Goal: Task Accomplishment & Management: Manage account settings

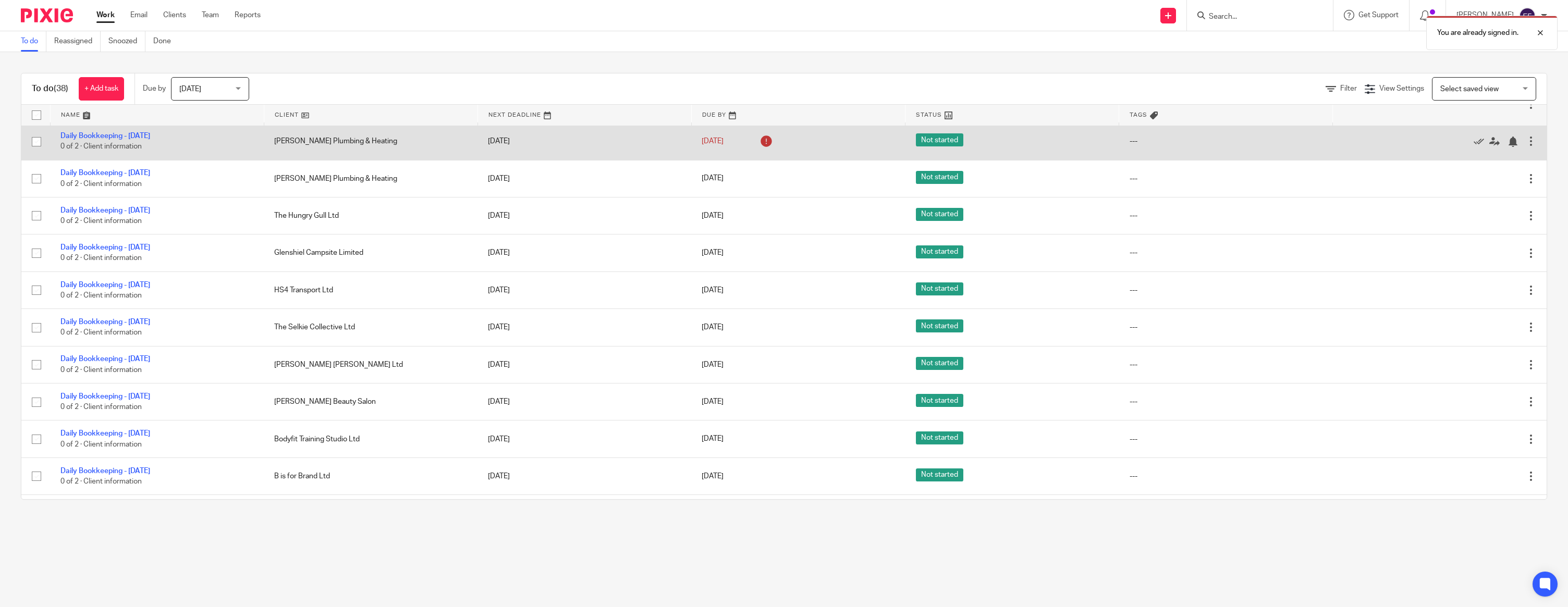
scroll to position [675, 0]
click at [1475, 145] on icon at bounding box center [1478, 139] width 10 height 10
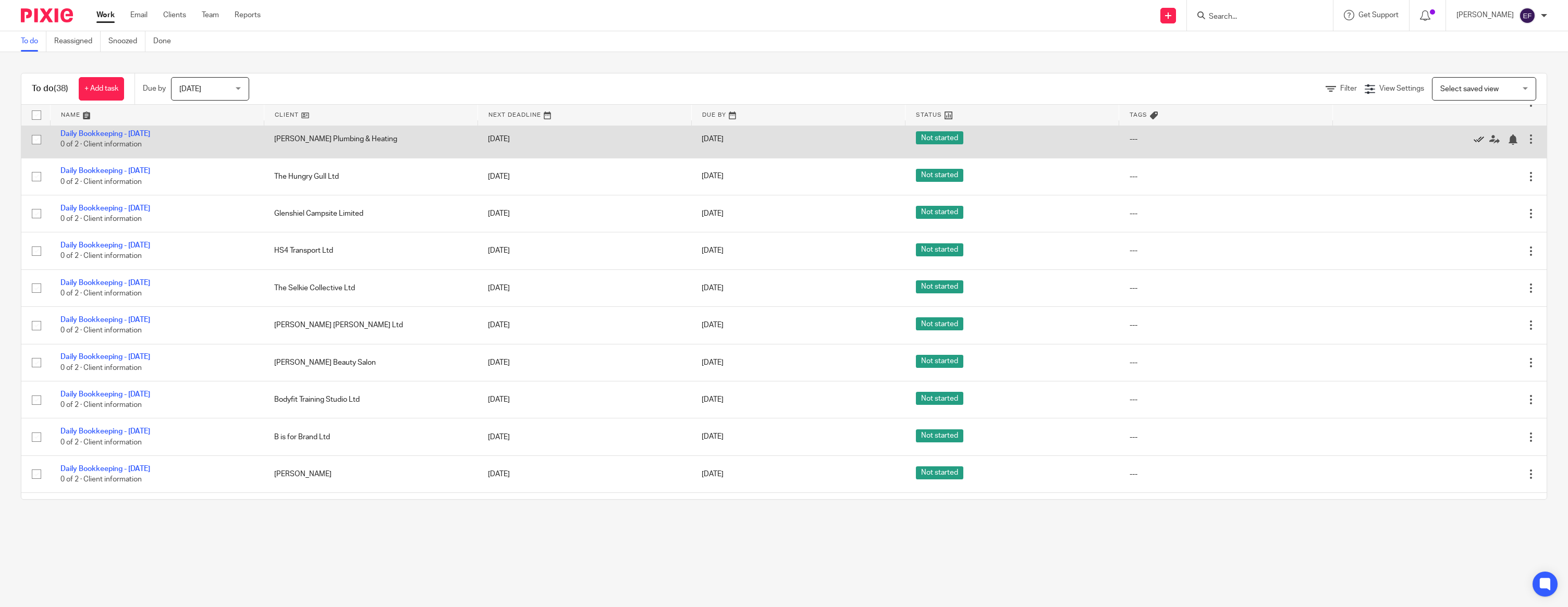
click at [1476, 145] on icon at bounding box center [1478, 139] width 10 height 10
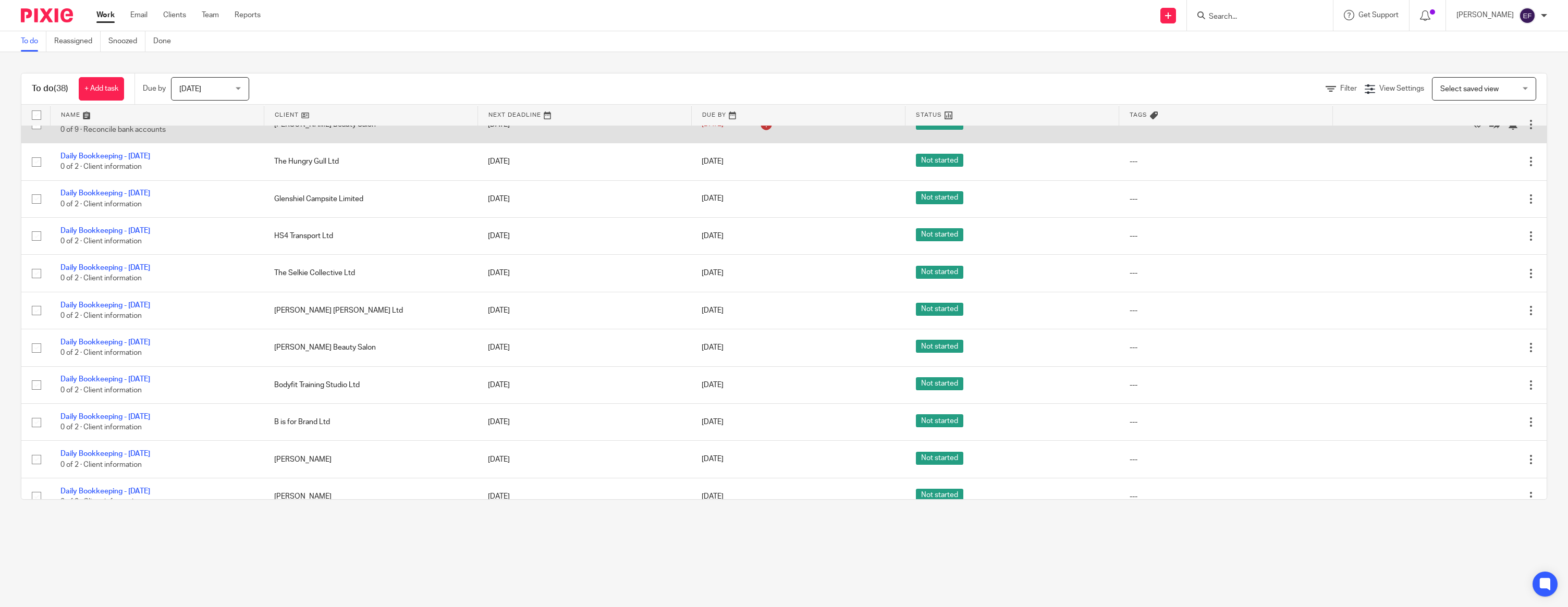
scroll to position [660, 0]
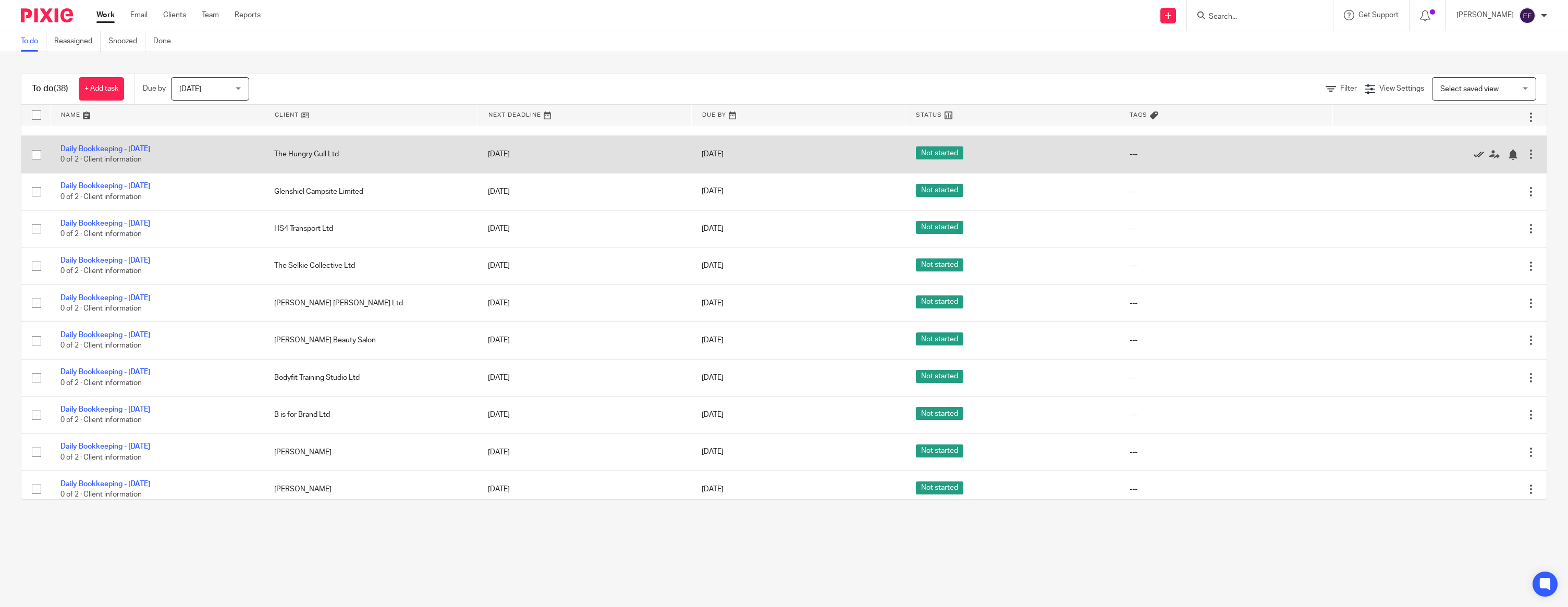
click at [1479, 160] on icon at bounding box center [1478, 155] width 10 height 10
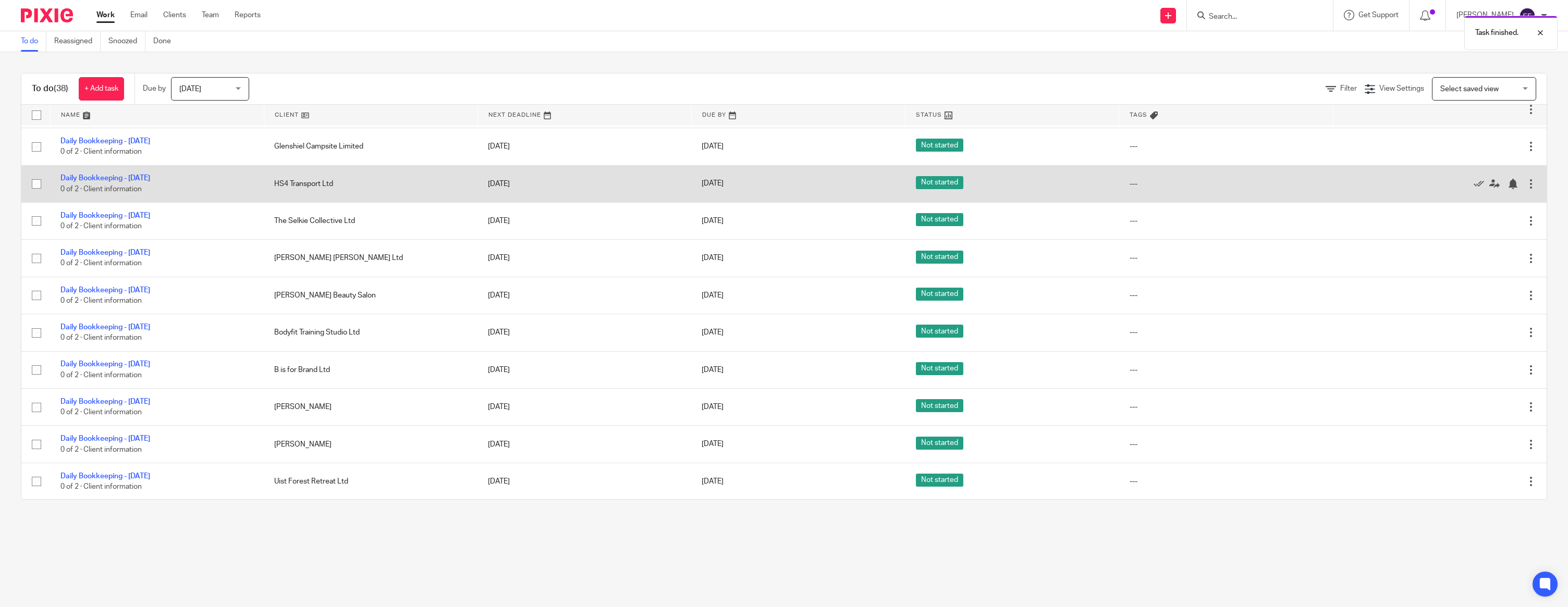
scroll to position [668, 0]
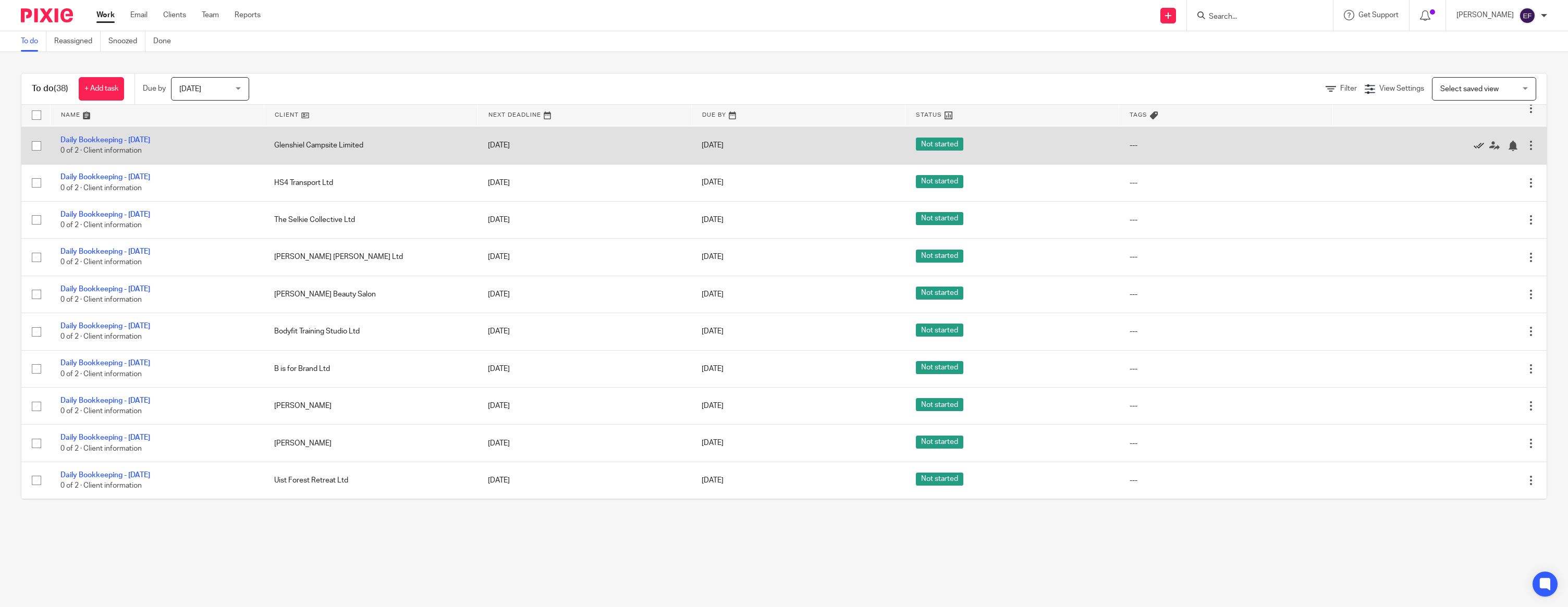
click at [1478, 151] on icon at bounding box center [1478, 146] width 10 height 10
click at [1477, 151] on icon at bounding box center [1478, 146] width 10 height 10
click at [1475, 151] on icon at bounding box center [1478, 146] width 10 height 10
click at [1480, 151] on icon at bounding box center [1478, 146] width 10 height 10
click at [1476, 151] on icon at bounding box center [1478, 146] width 10 height 10
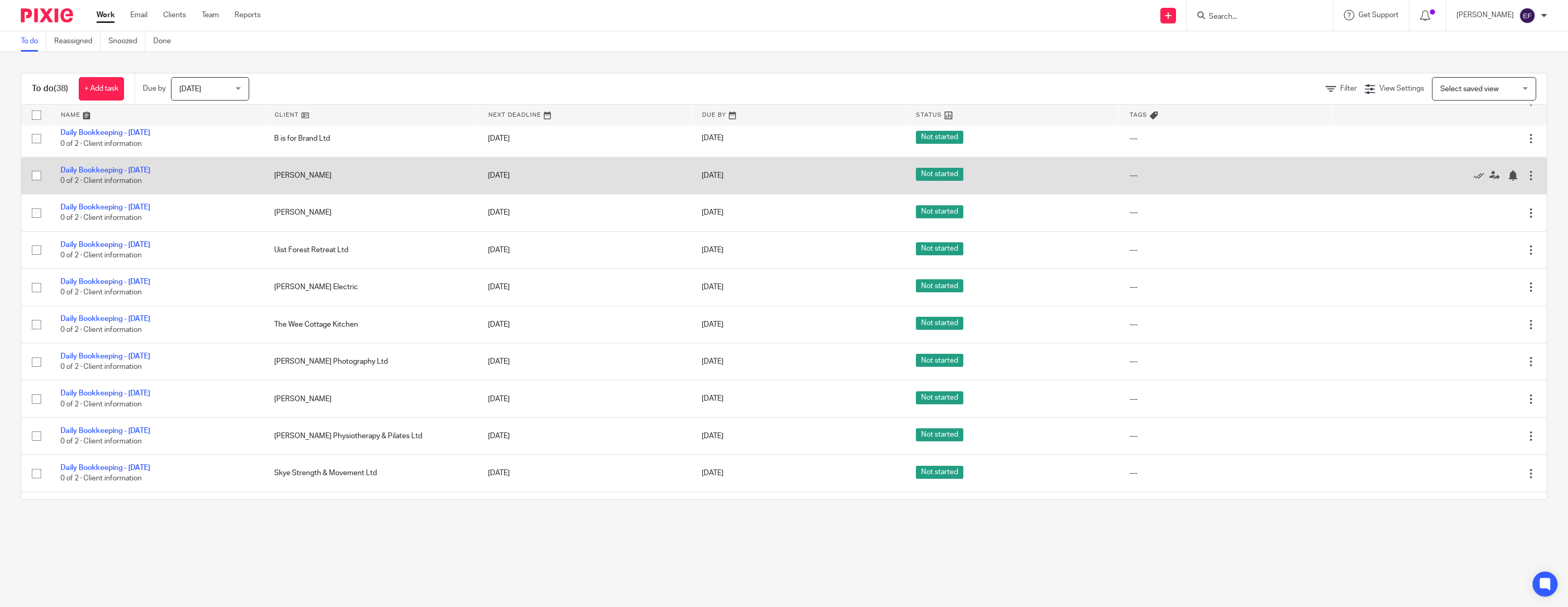
scroll to position [714, 0]
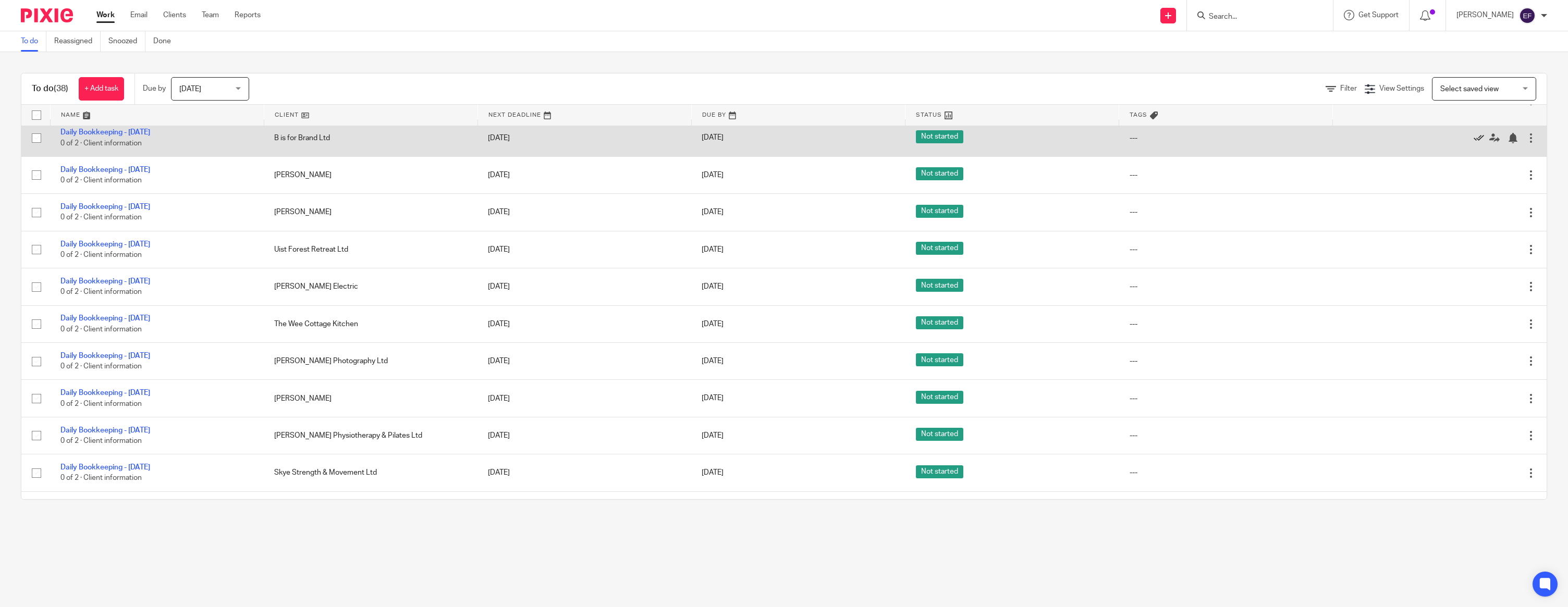
click at [1480, 143] on icon at bounding box center [1478, 138] width 10 height 10
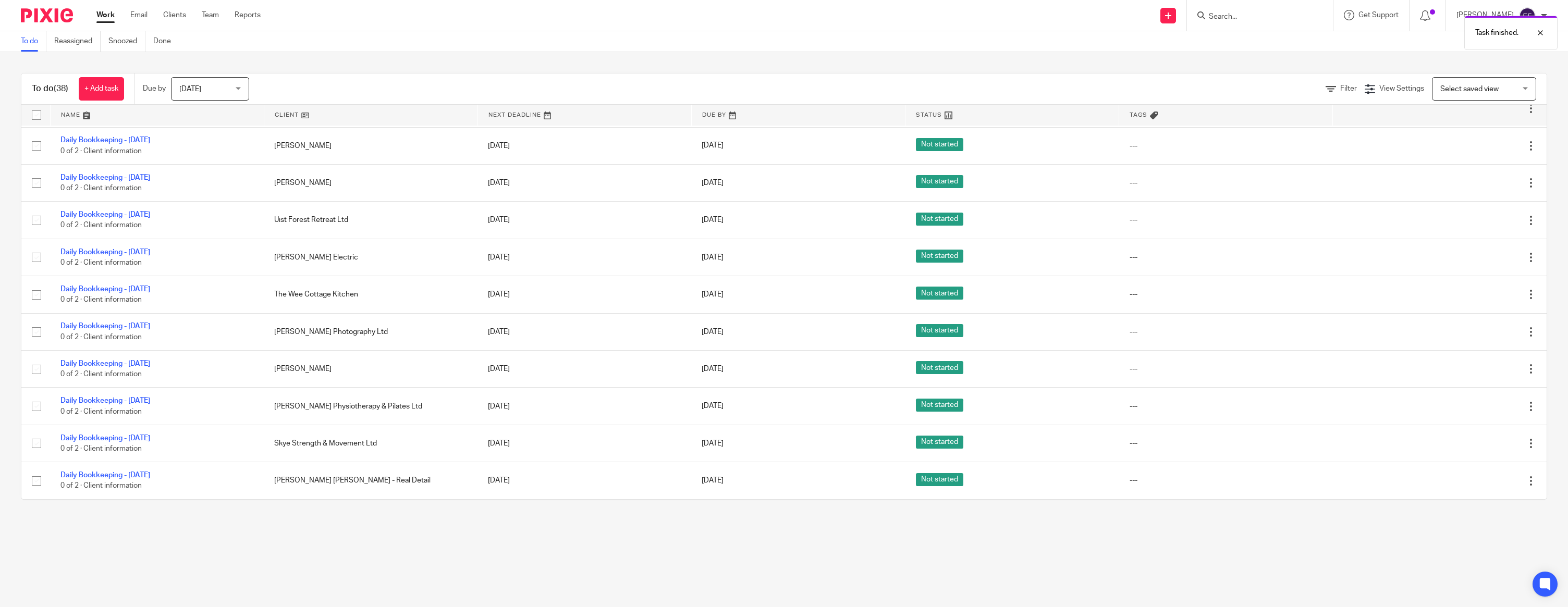
scroll to position [713, 0]
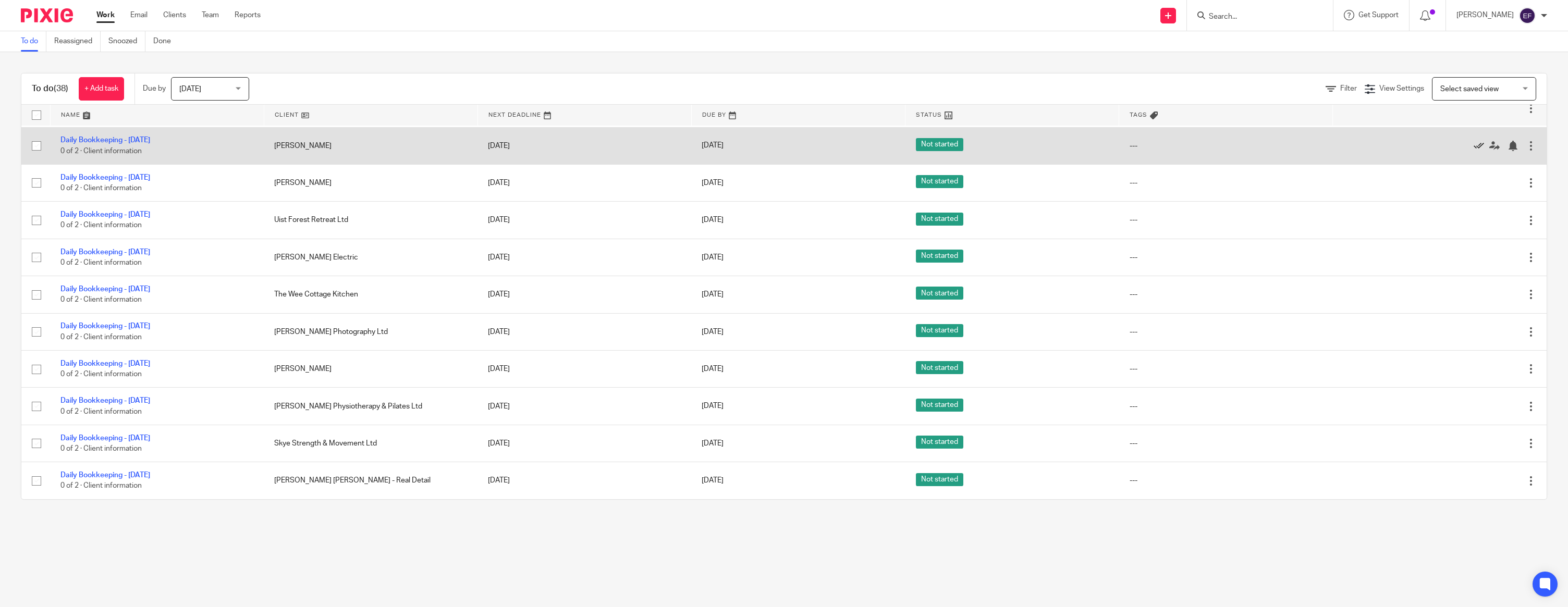
click at [1475, 147] on icon at bounding box center [1478, 146] width 10 height 10
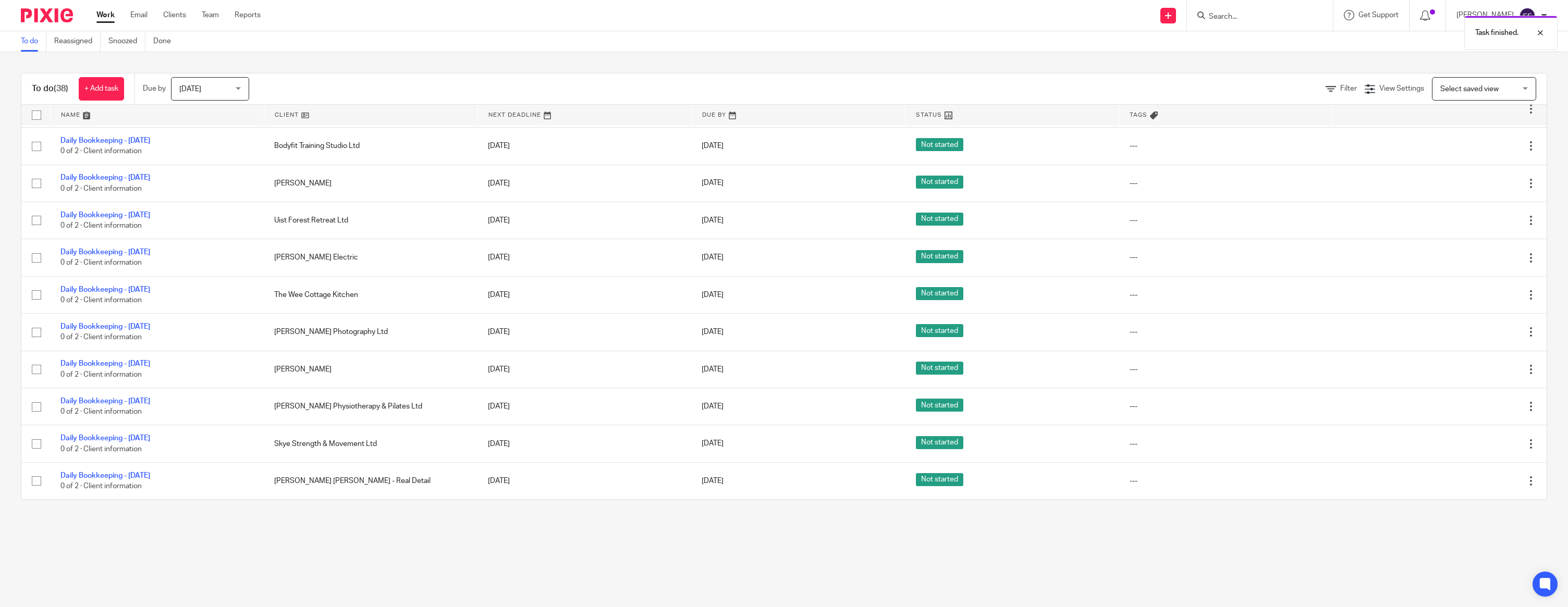
scroll to position [682, 0]
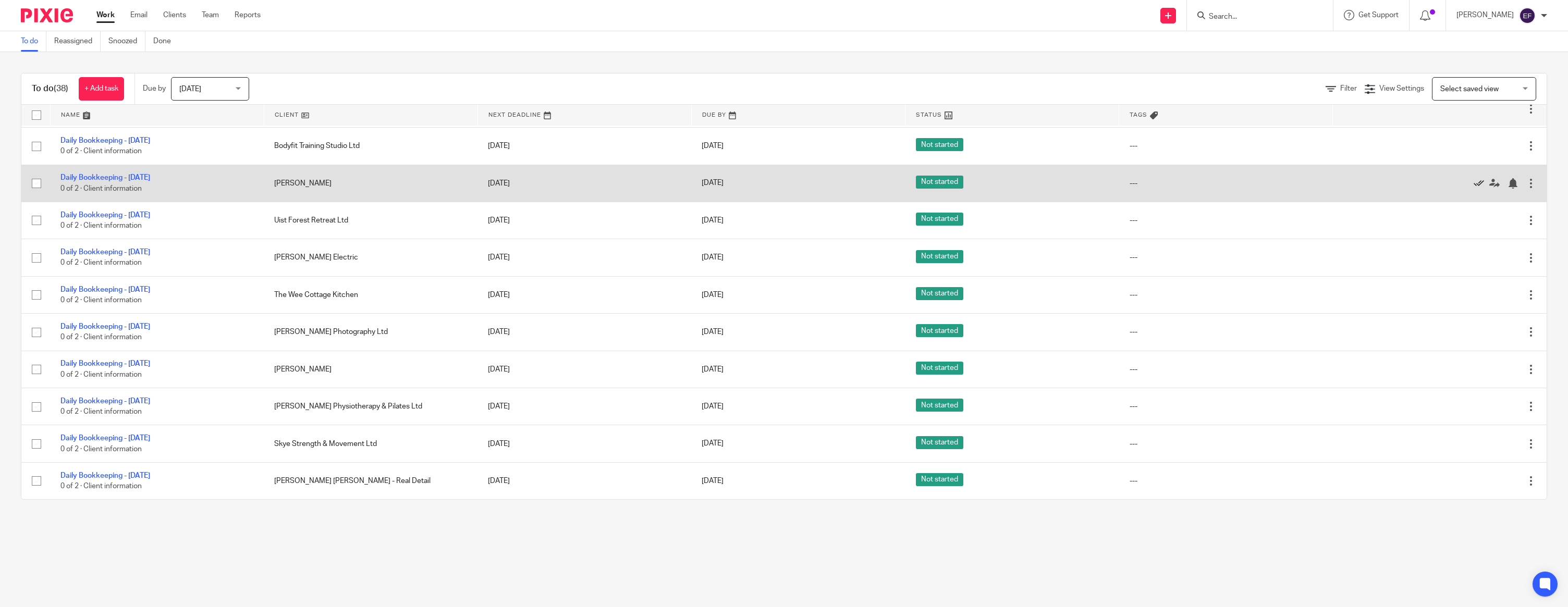
click at [1481, 178] on icon at bounding box center [1478, 183] width 10 height 10
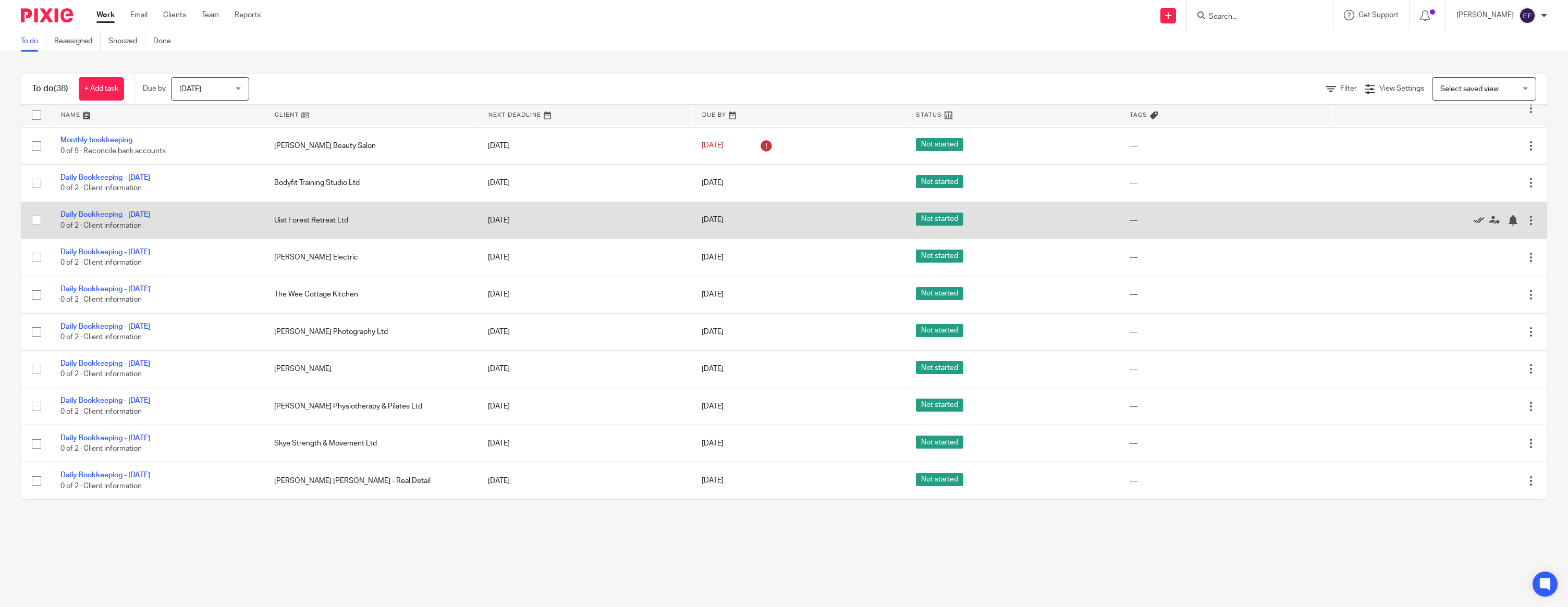
click at [1481, 216] on icon at bounding box center [1478, 221] width 10 height 10
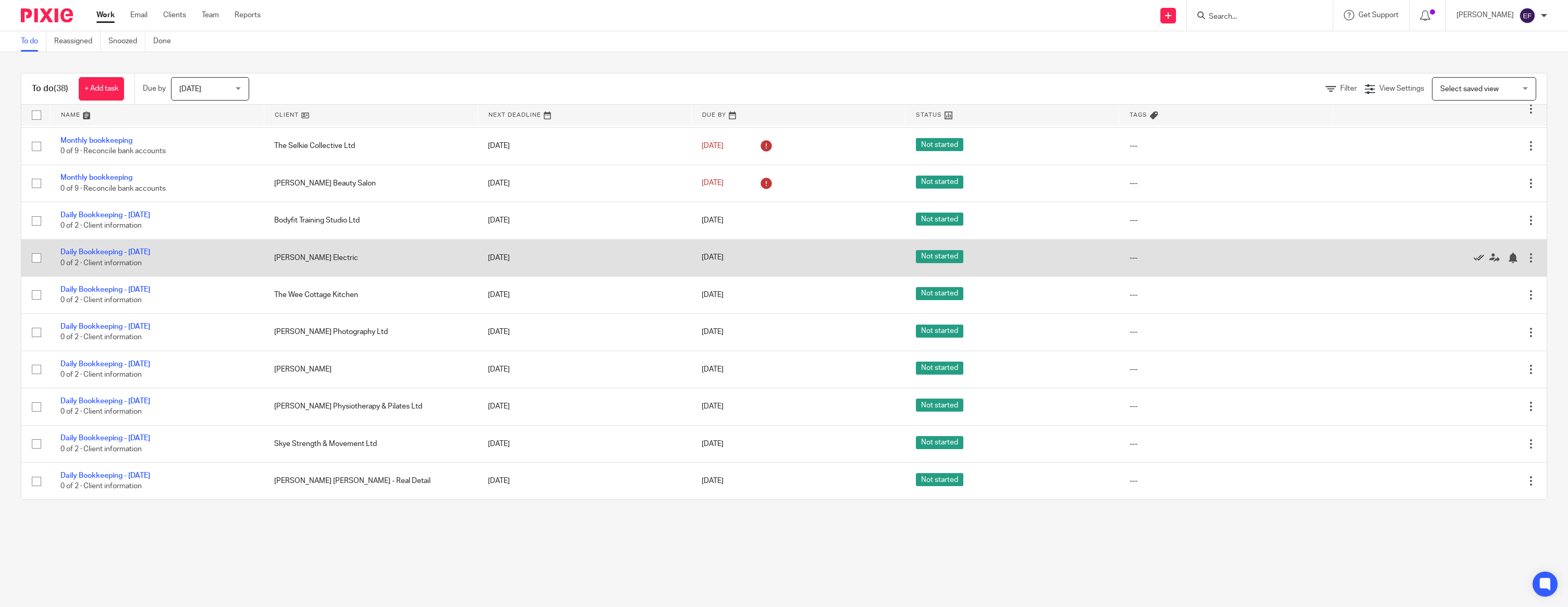
click at [1476, 253] on icon at bounding box center [1478, 258] width 10 height 10
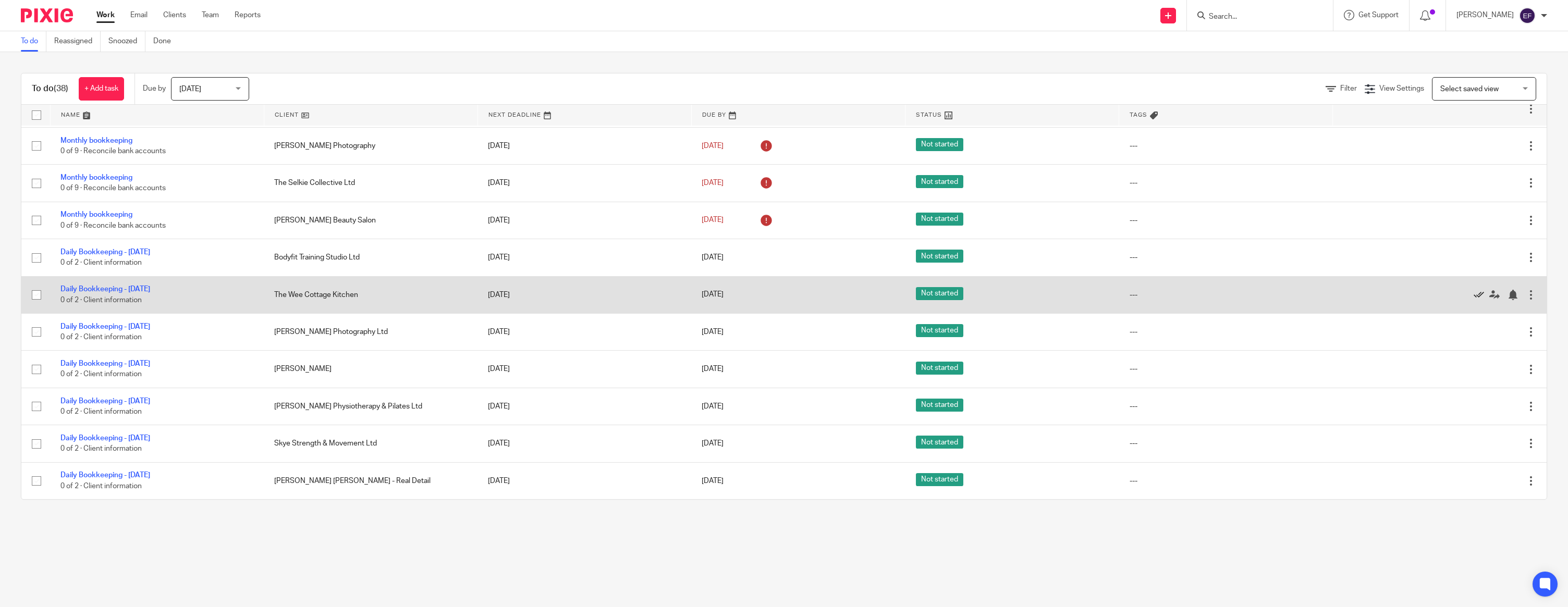
click at [1479, 289] on icon at bounding box center [1478, 295] width 10 height 10
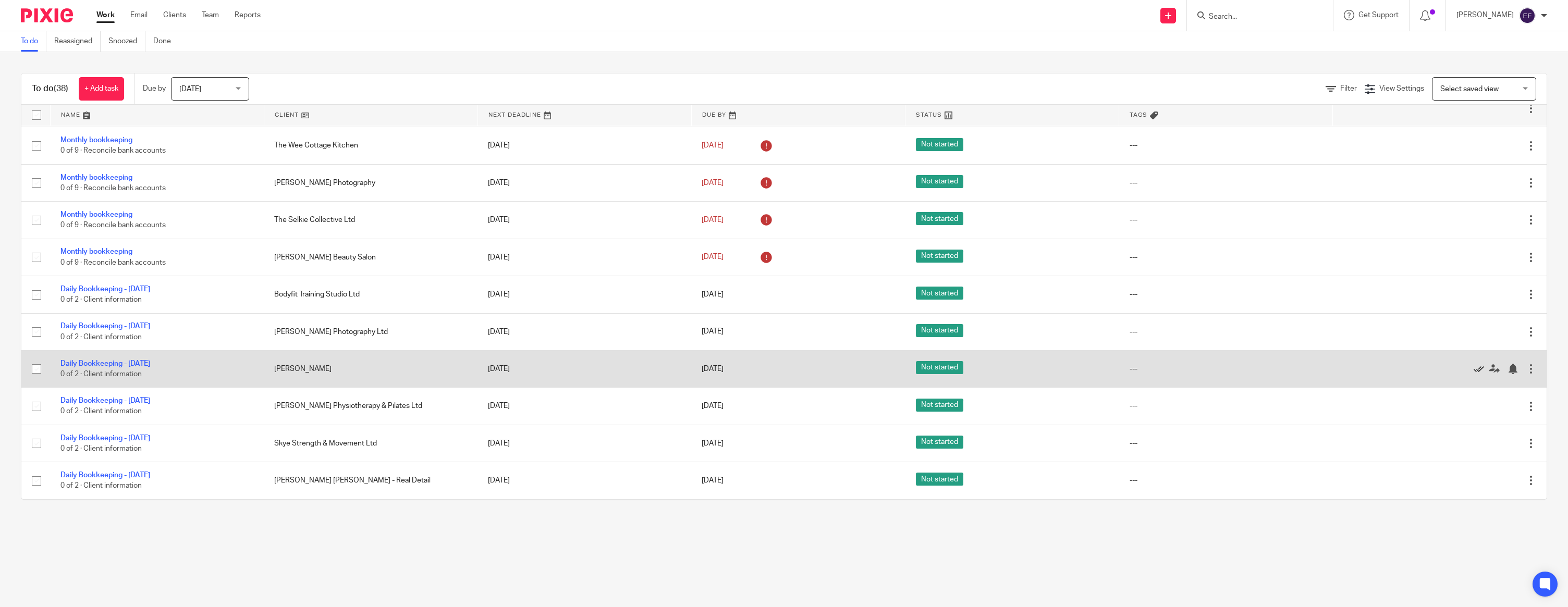
click at [1478, 368] on icon at bounding box center [1478, 369] width 10 height 10
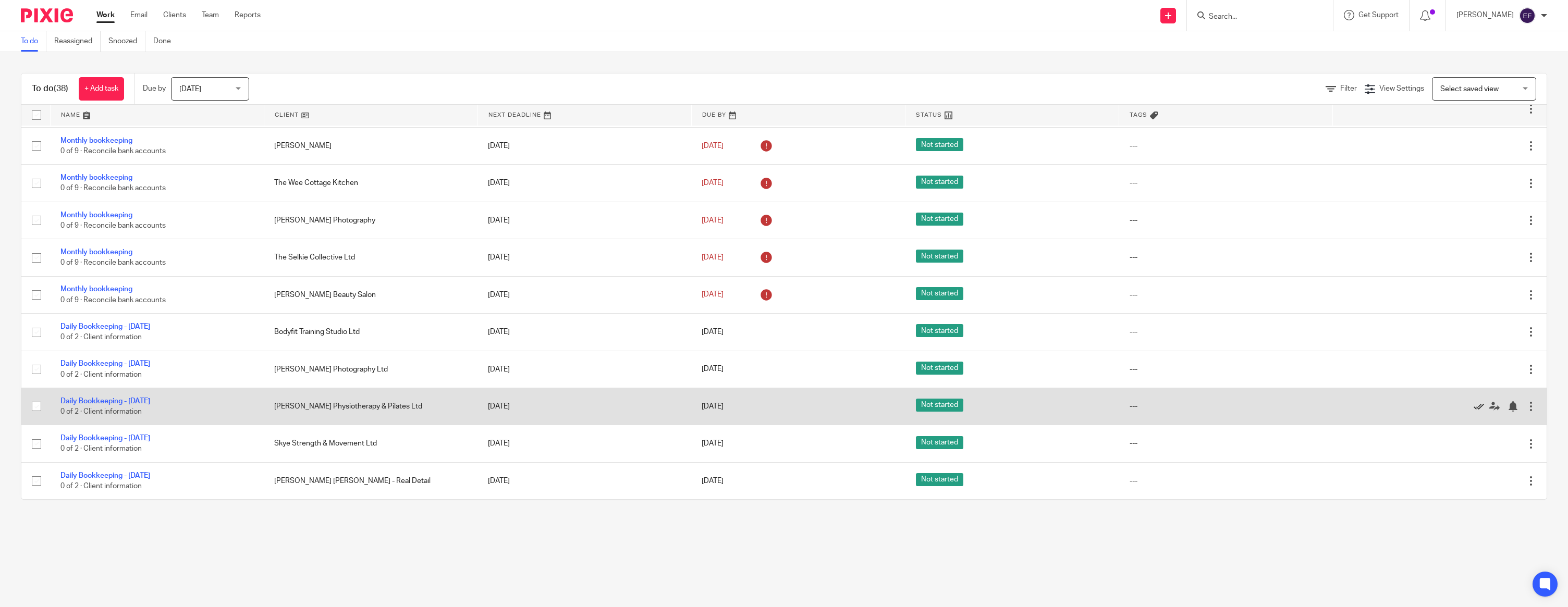
click at [1479, 403] on icon at bounding box center [1478, 406] width 10 height 10
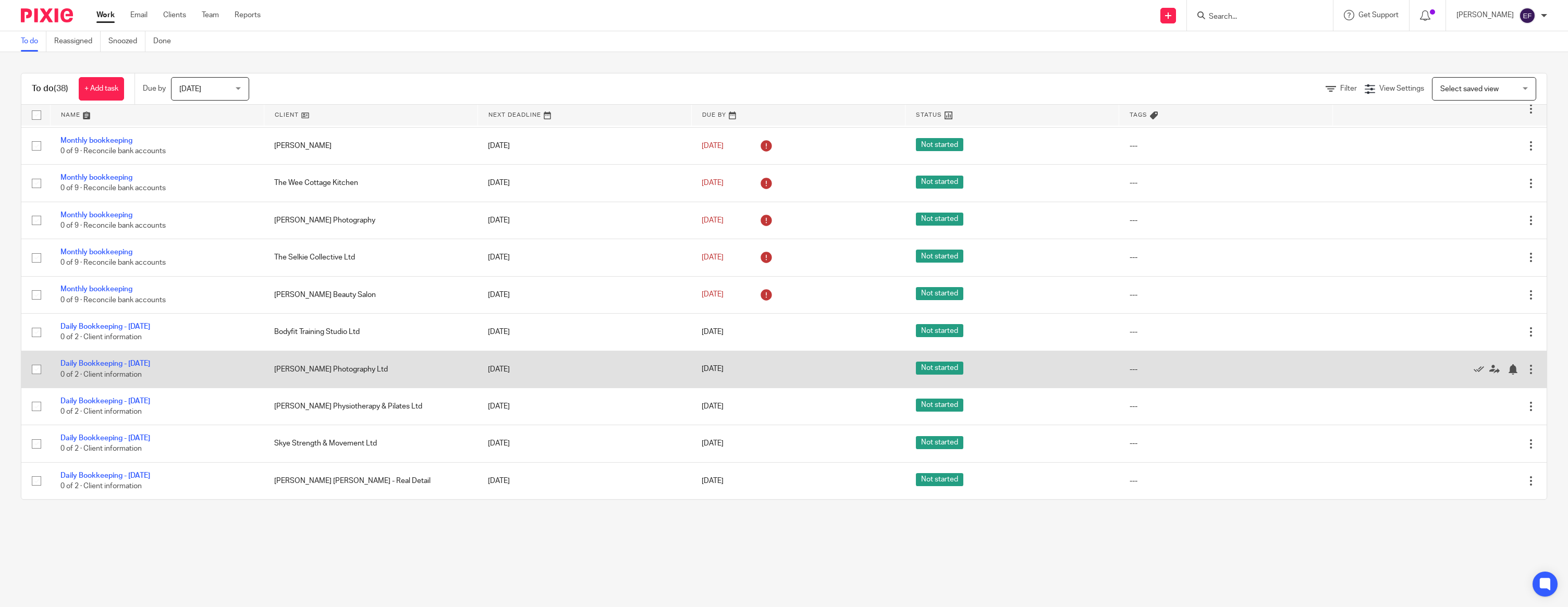
scroll to position [456, 0]
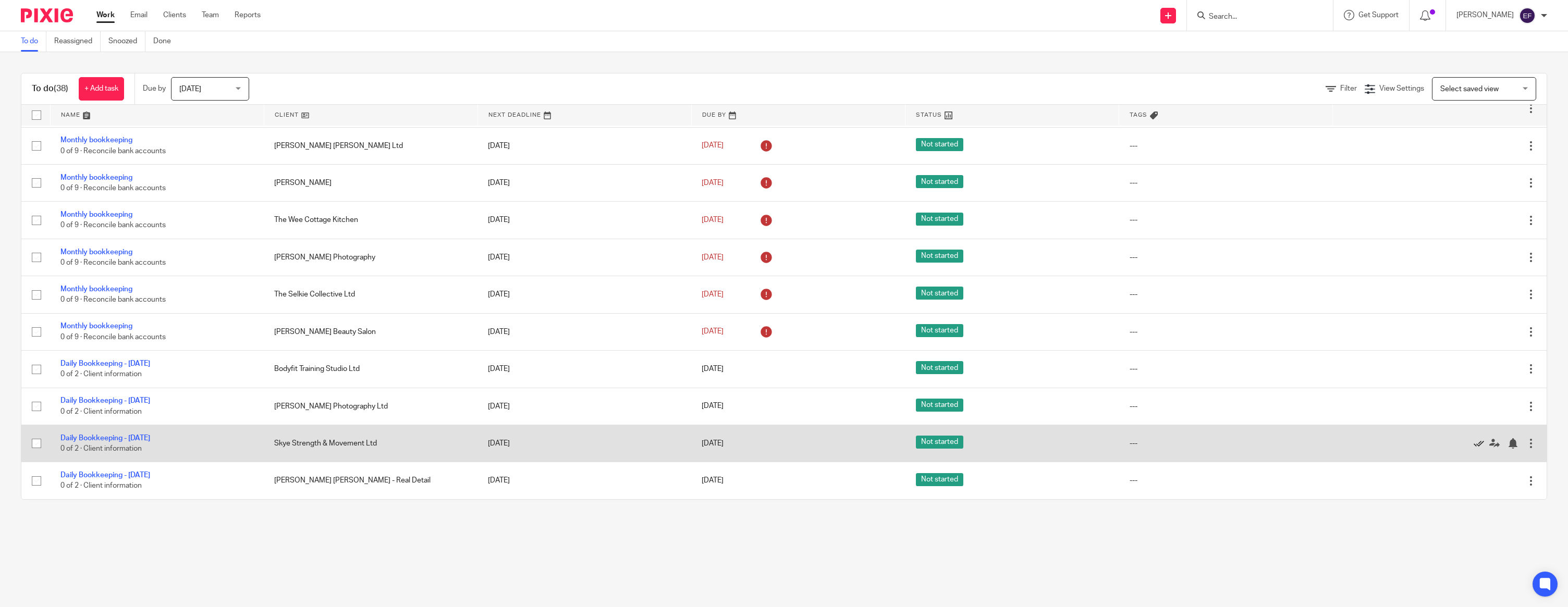
click at [1475, 440] on icon at bounding box center [1478, 444] width 10 height 10
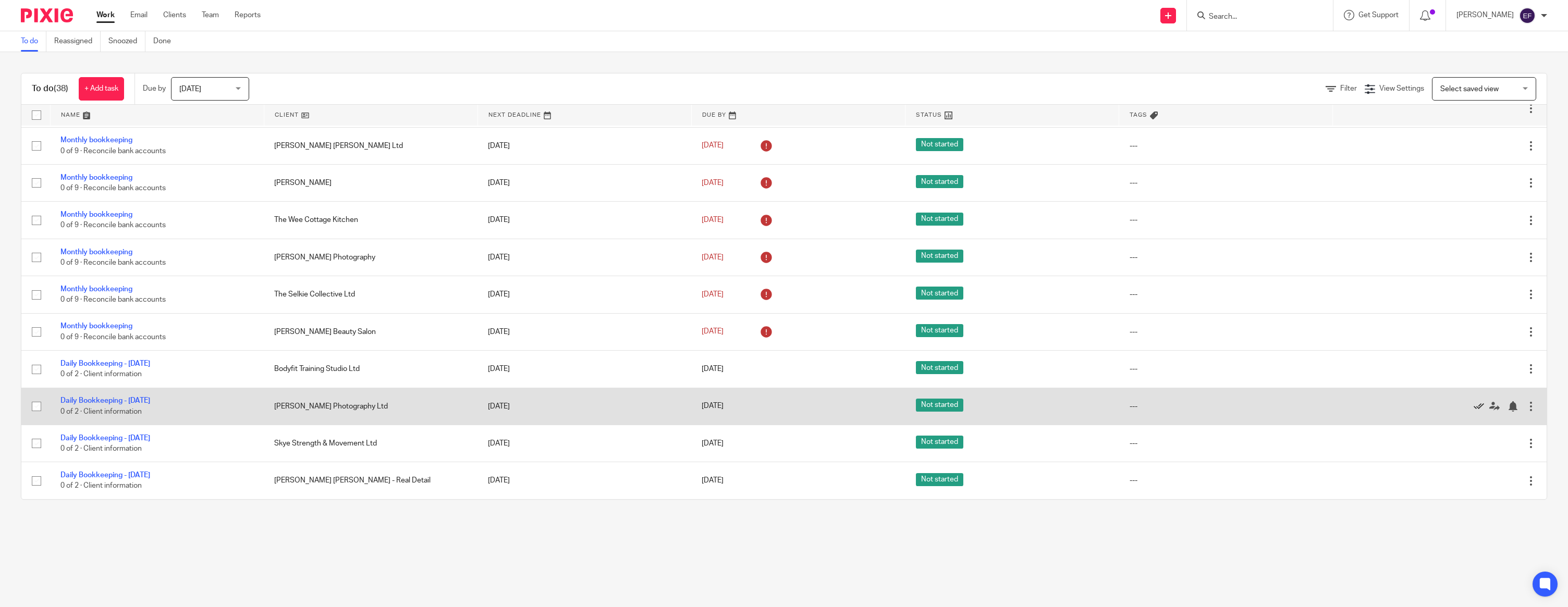
scroll to position [418, 0]
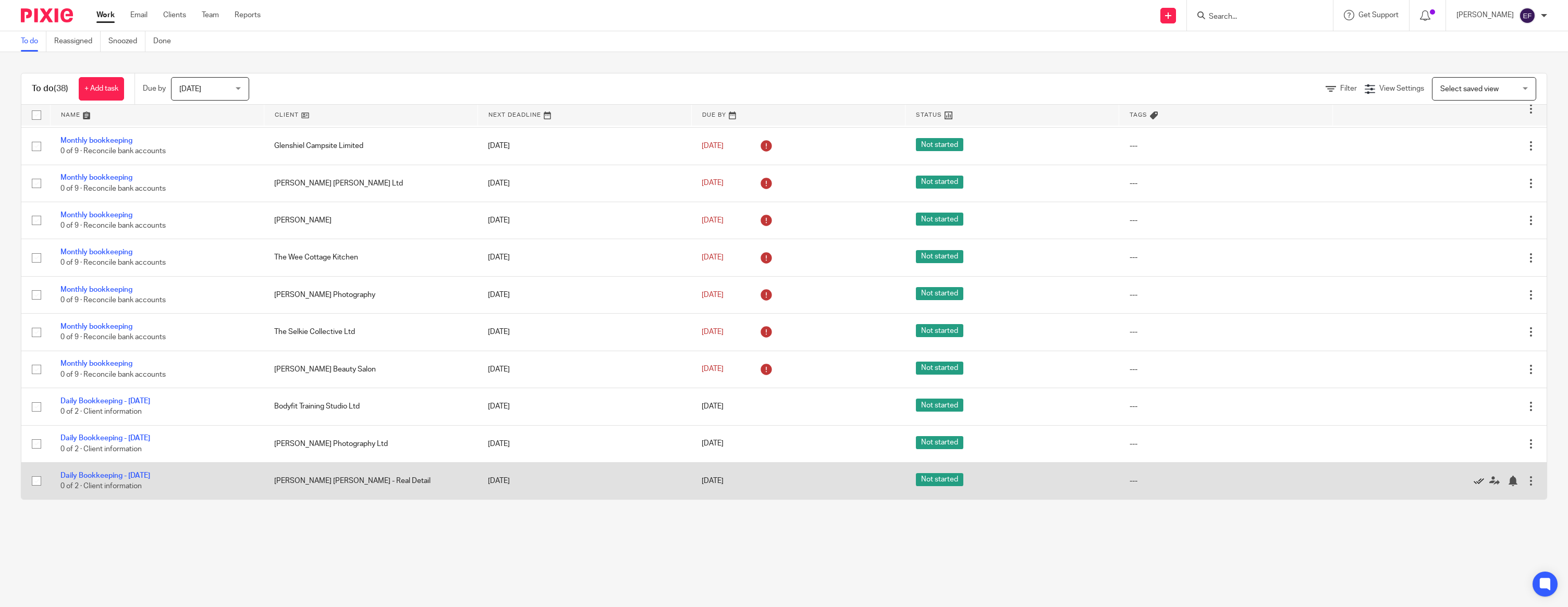
click at [1478, 478] on icon at bounding box center [1478, 481] width 10 height 10
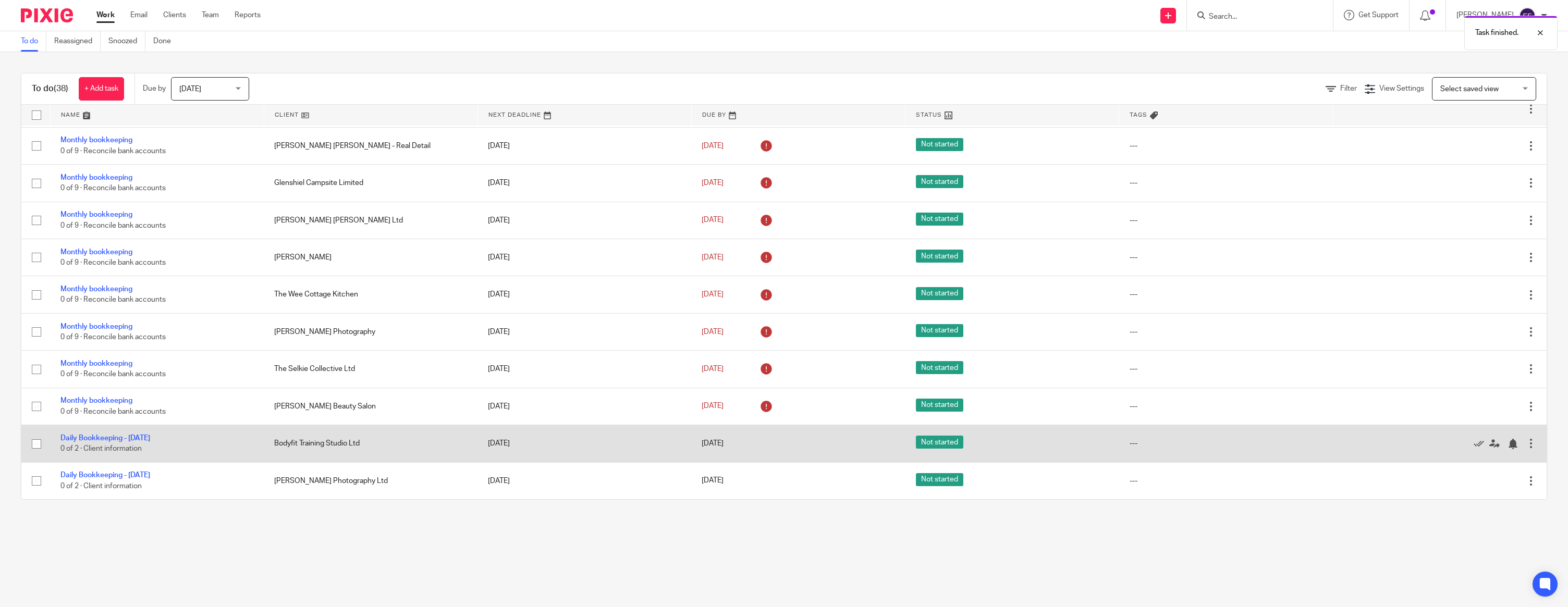
scroll to position [380, 0]
click at [1531, 444] on div at bounding box center [1531, 444] width 10 height 10
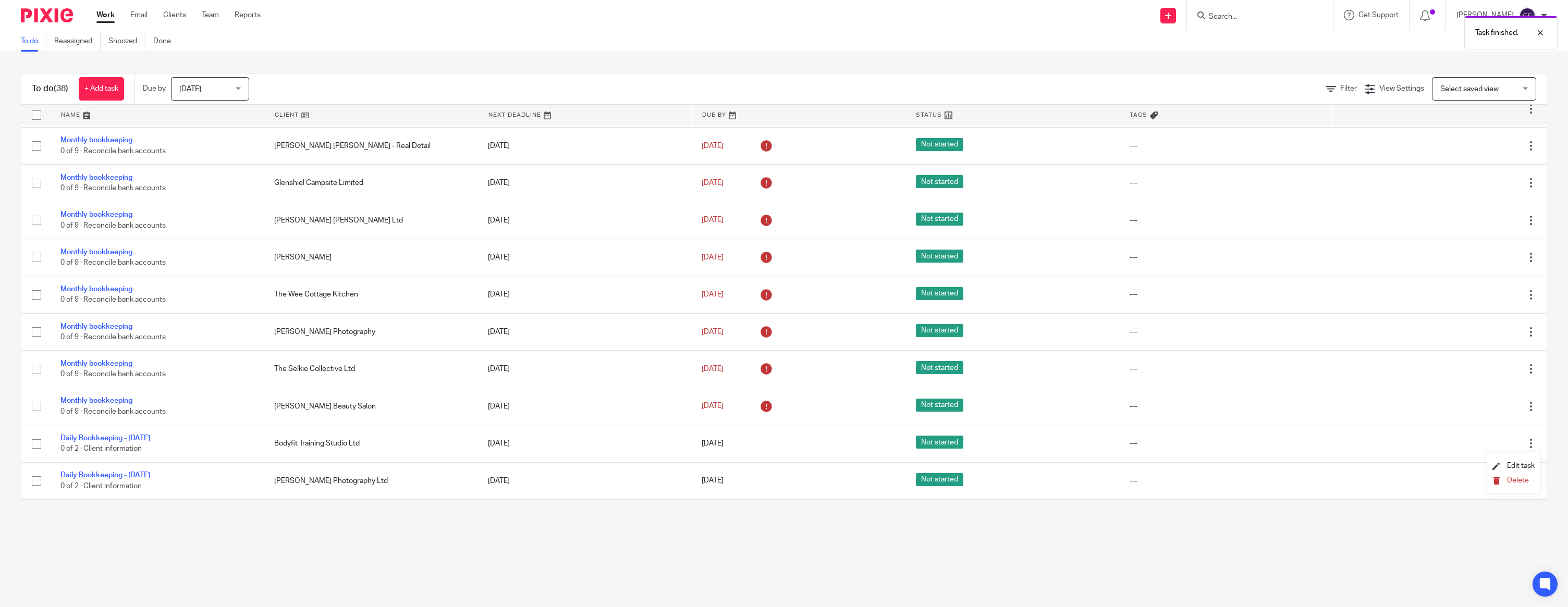
click at [1513, 482] on span "Delete" at bounding box center [1517, 480] width 22 height 7
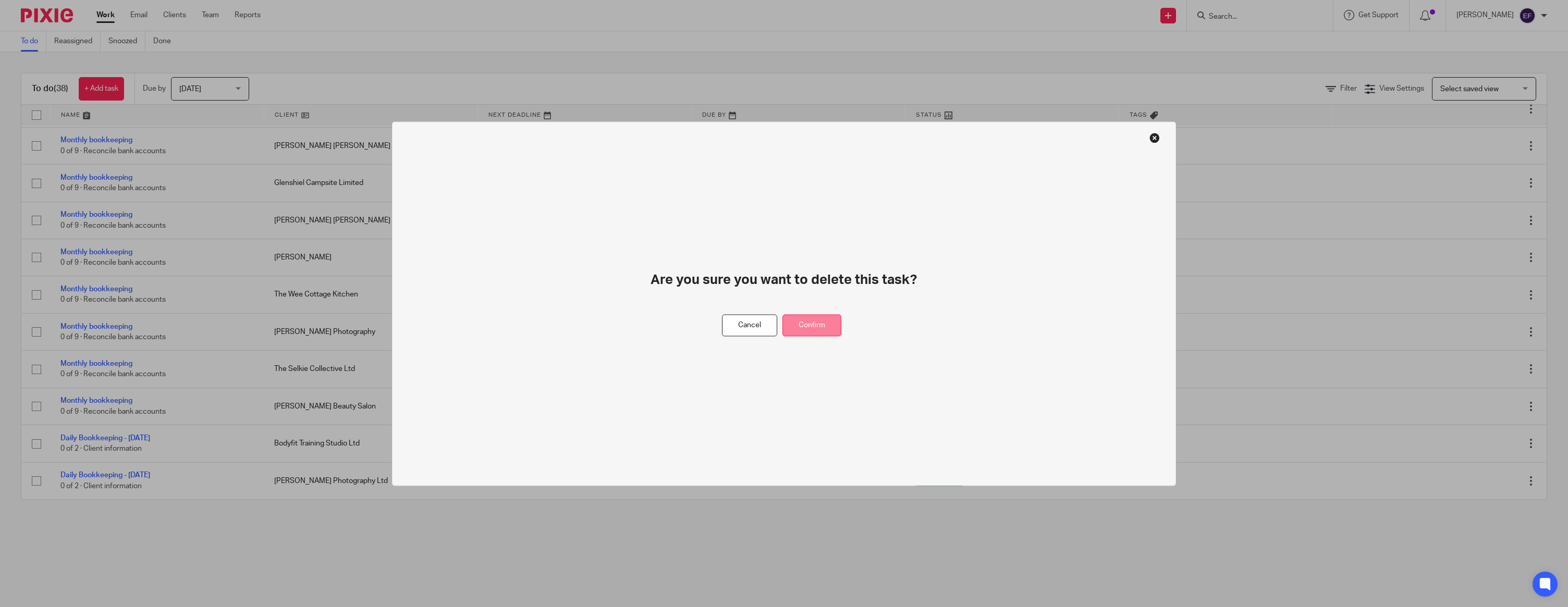
click at [819, 324] on button "Confirm" at bounding box center [812, 325] width 59 height 22
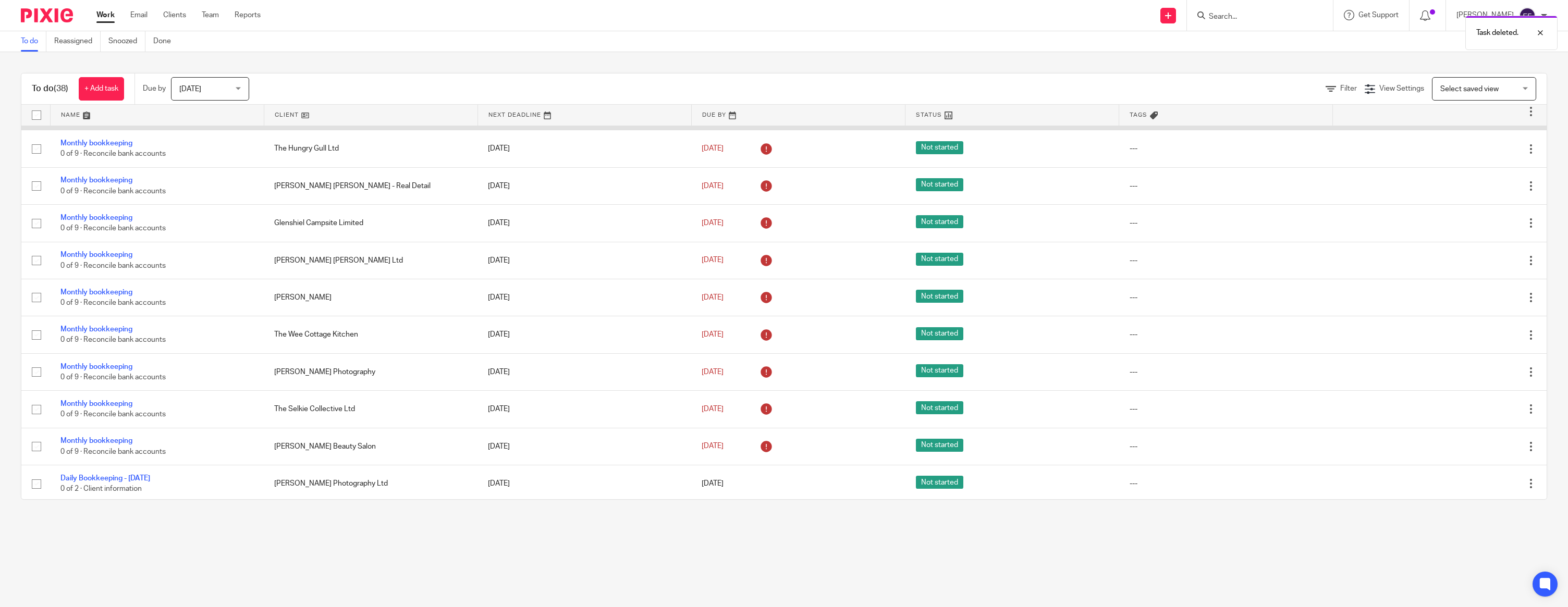
scroll to position [343, 0]
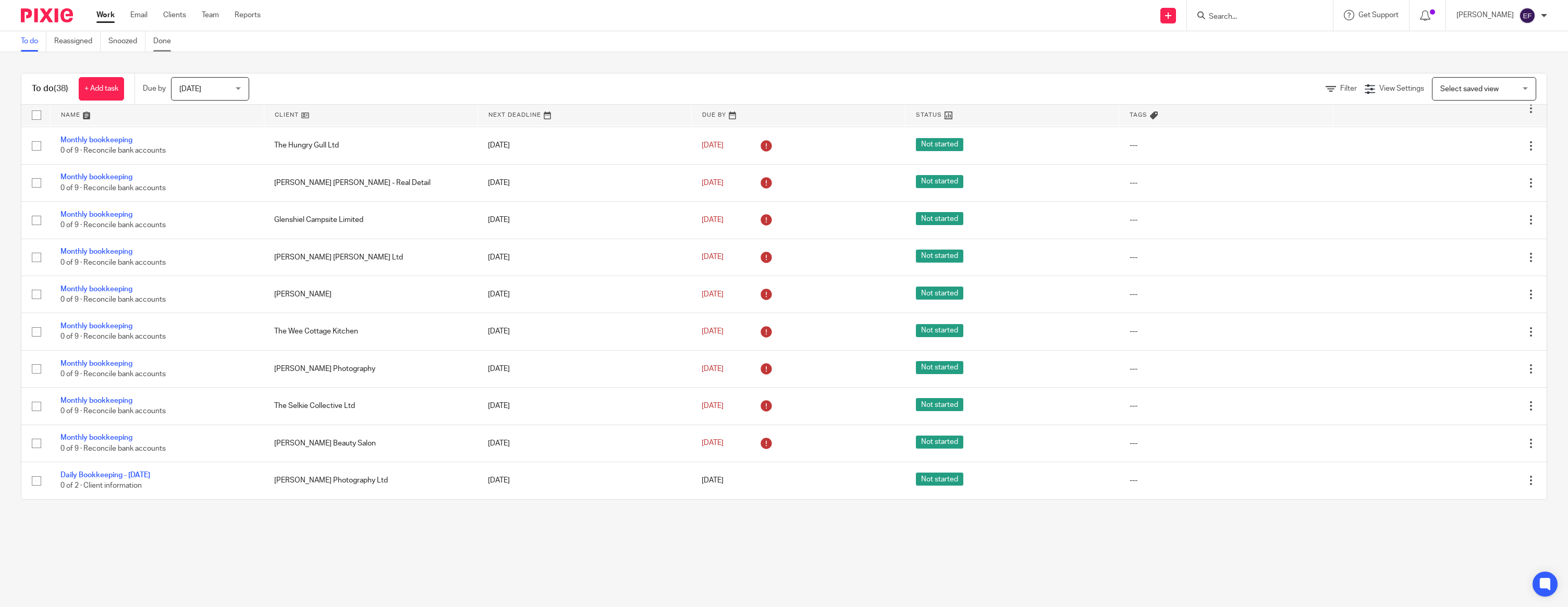
click at [167, 43] on link "Done" at bounding box center [166, 41] width 25 height 20
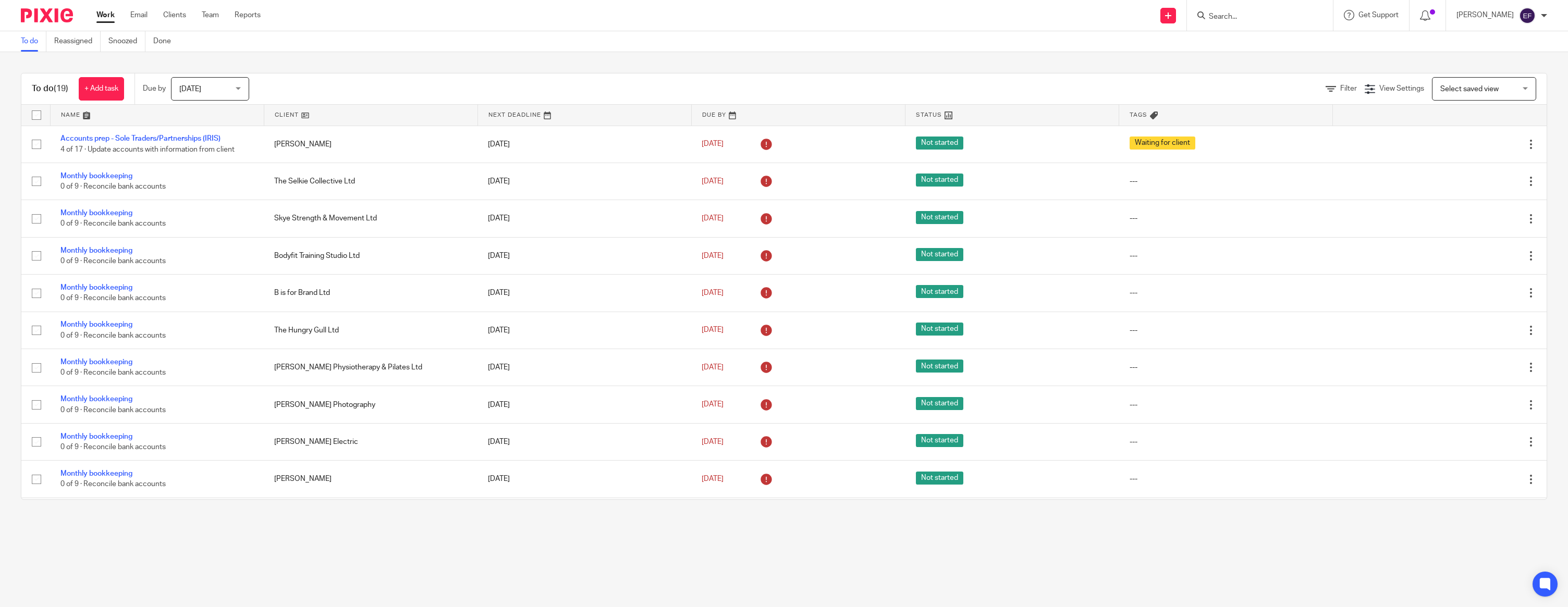
scroll to position [343, 0]
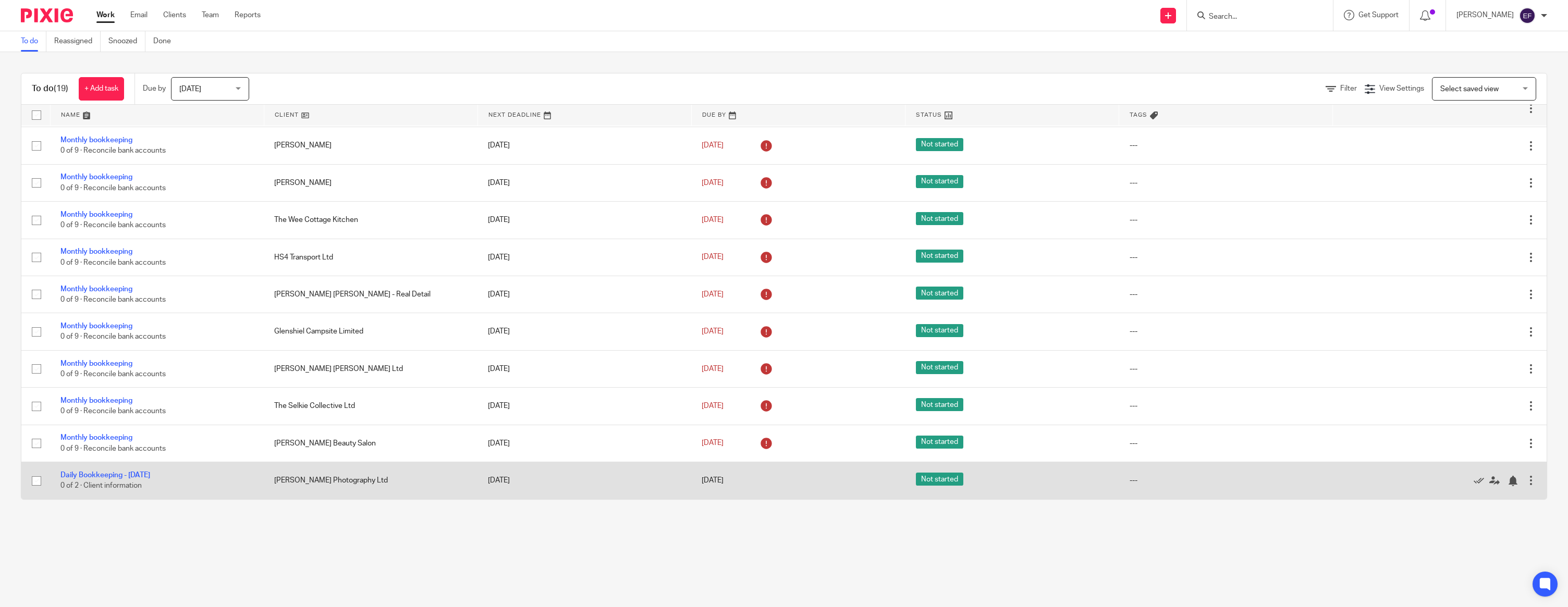
click at [1534, 481] on div at bounding box center [1531, 480] width 10 height 10
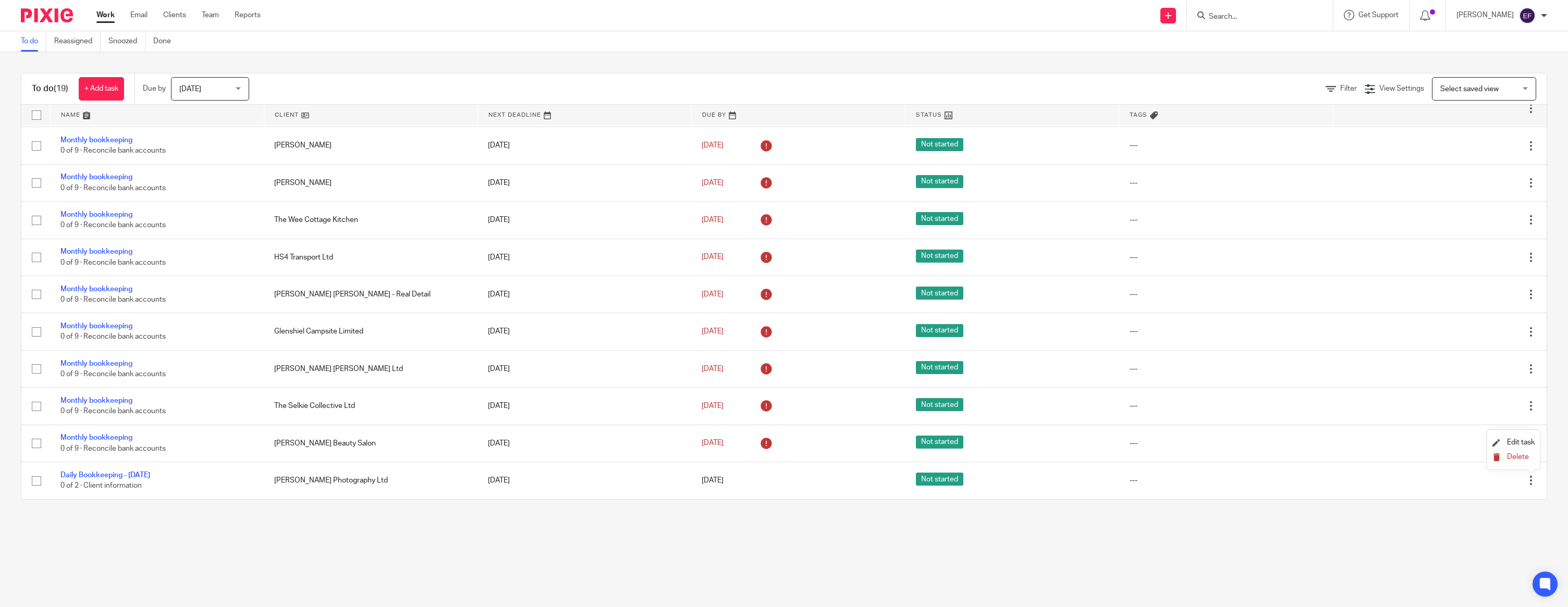
click at [1523, 460] on span "Delete" at bounding box center [1517, 457] width 22 height 7
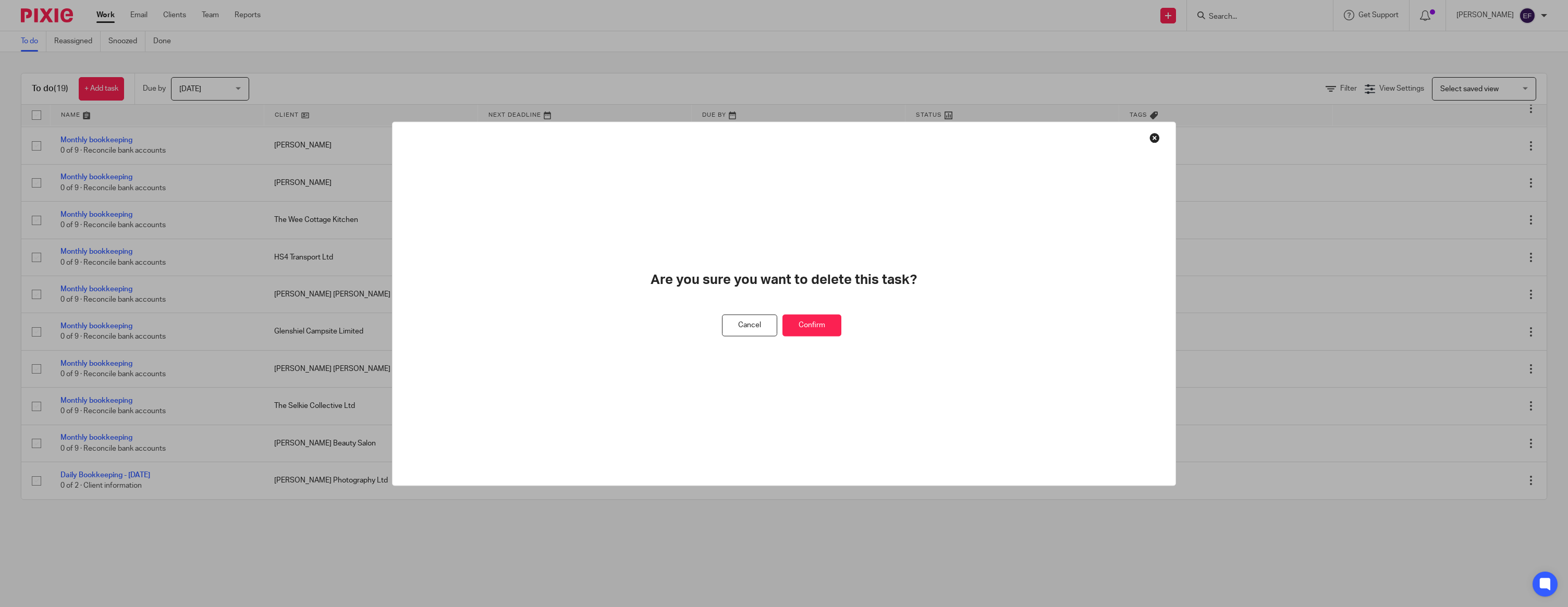
click at [812, 325] on button "Confirm" at bounding box center [812, 325] width 59 height 22
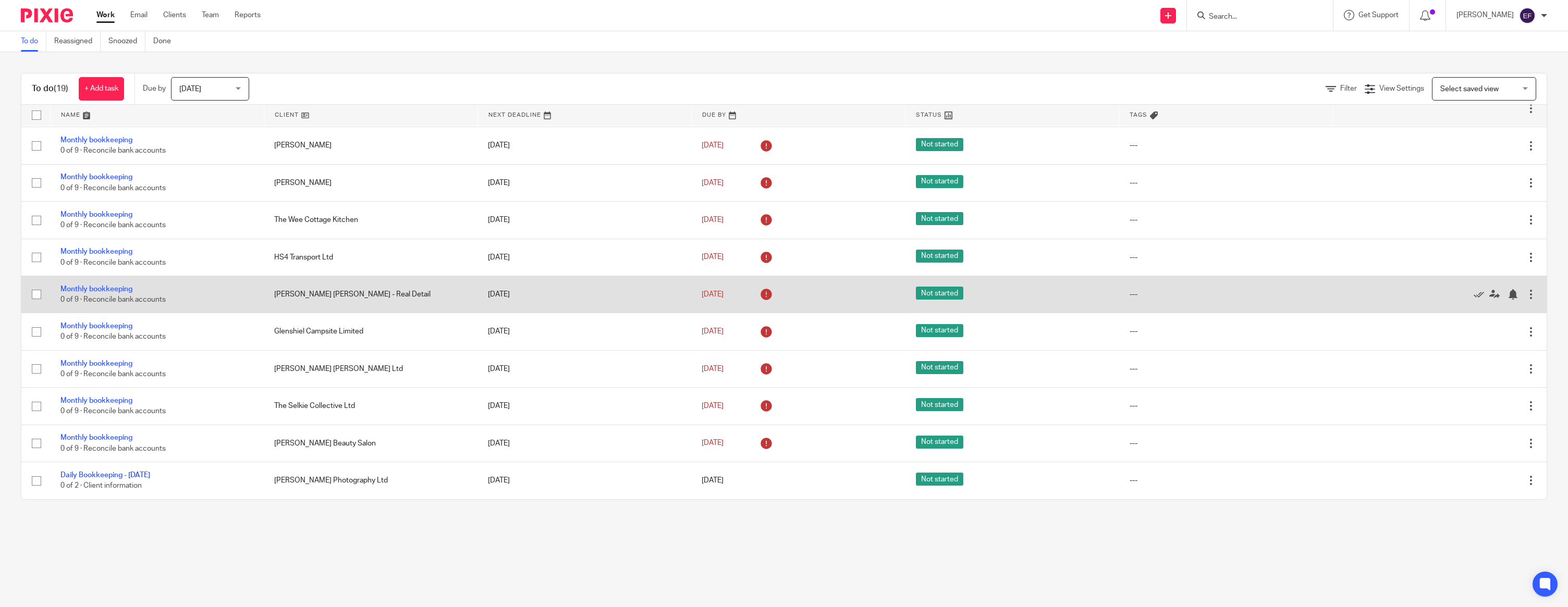
scroll to position [305, 0]
